Goal: Task Accomplishment & Management: Use online tool/utility

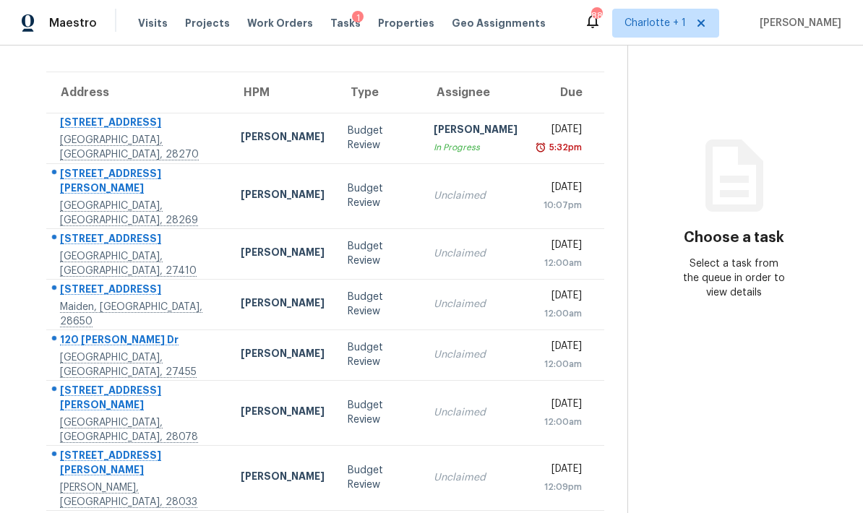
scroll to position [68, 0]
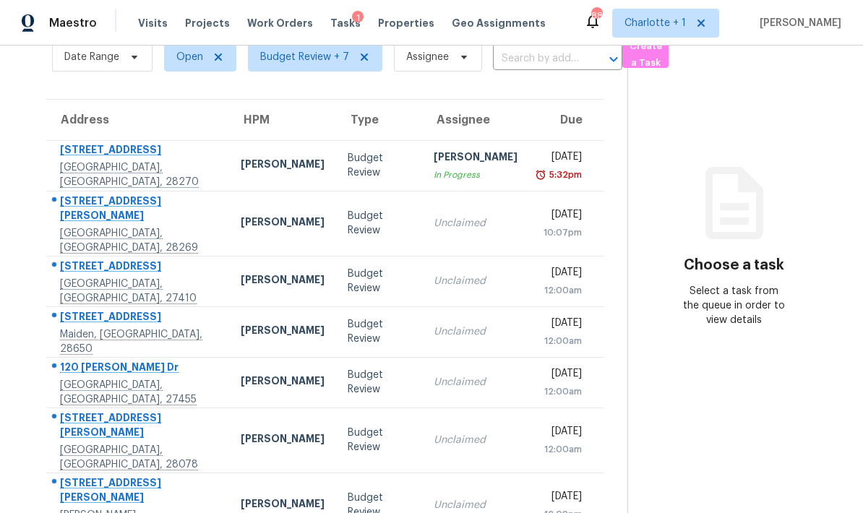
click at [184, 161] on td "6601 Patchwork Cir Charlotte, NC, 28270" at bounding box center [137, 165] width 183 height 51
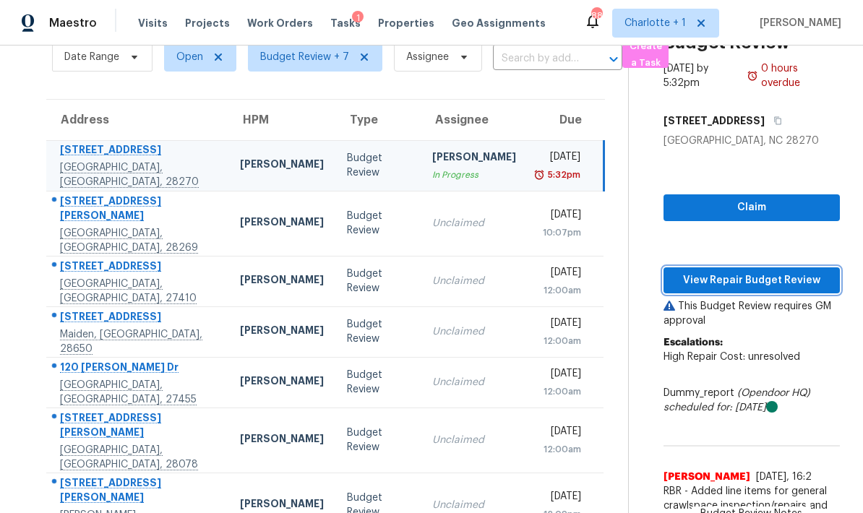
click at [777, 280] on span "View Repair Budget Review" at bounding box center [751, 281] width 153 height 18
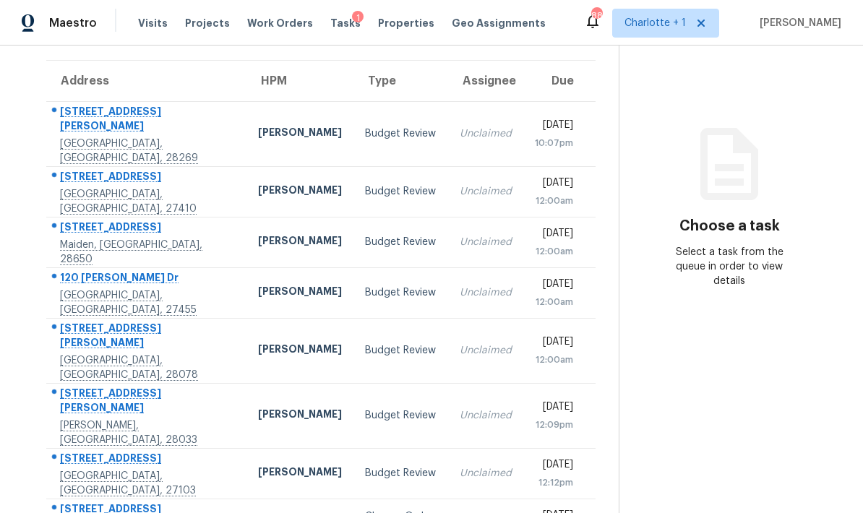
scroll to position [114, 0]
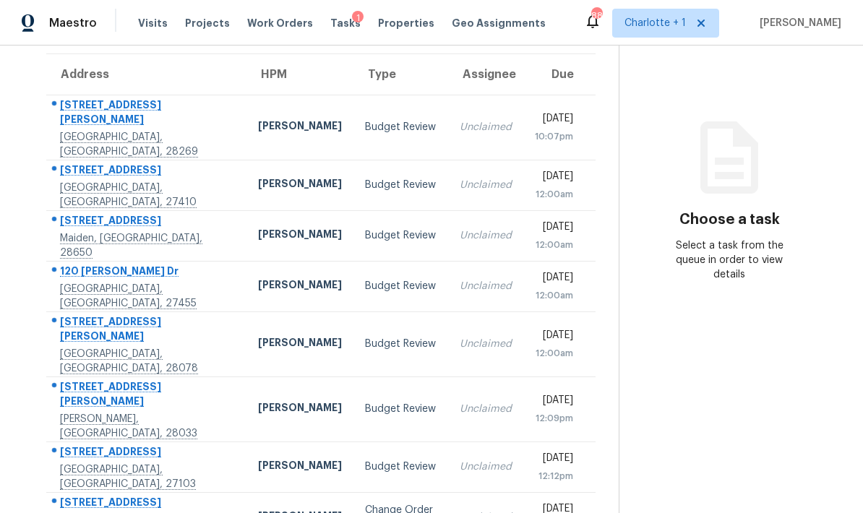
click at [155, 113] on div "6829 Bickham Ln" at bounding box center [147, 114] width 175 height 33
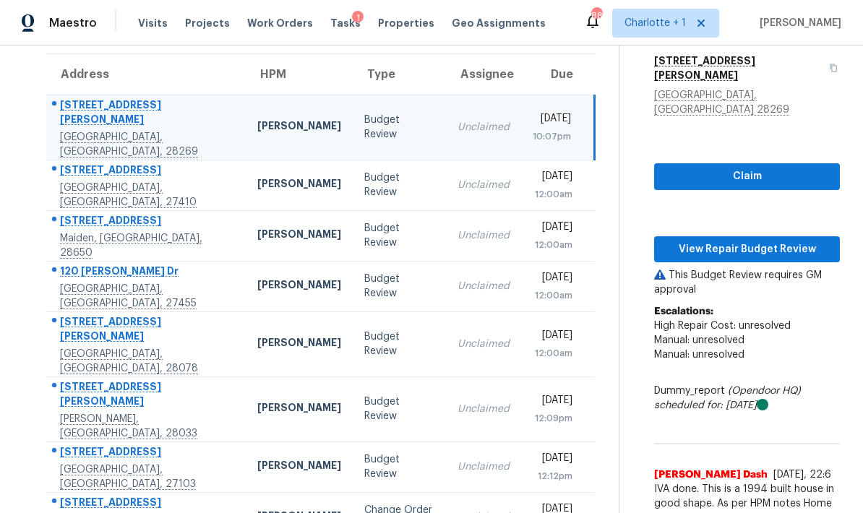
click at [521, 116] on td "Wed, Oct 1st 2025 10:07pm" at bounding box center [558, 127] width 74 height 65
click at [719, 241] on span "View Repair Budget Review" at bounding box center [747, 250] width 163 height 18
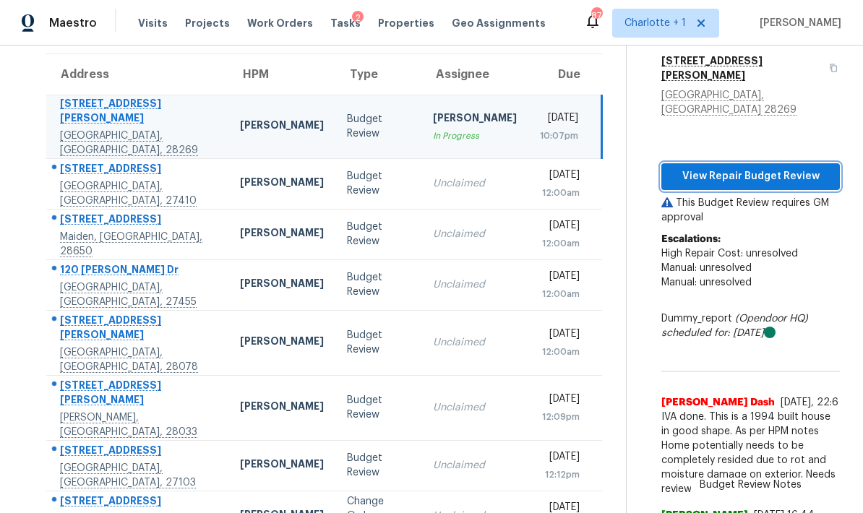
click at [780, 168] on span "View Repair Budget Review" at bounding box center [750, 177] width 155 height 18
